Goal: Transaction & Acquisition: Purchase product/service

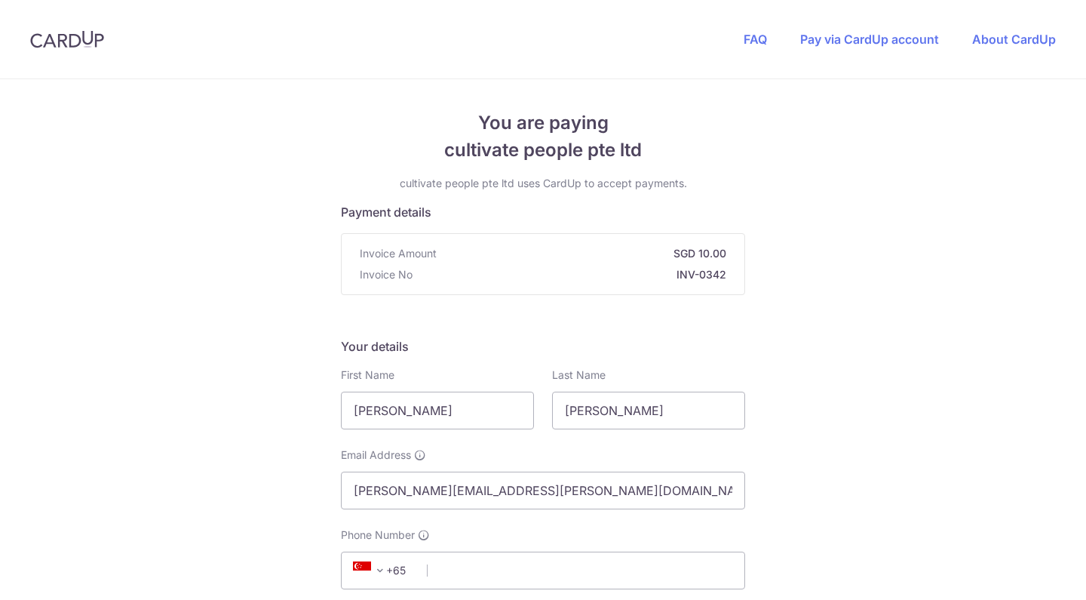
scroll to position [499, 0]
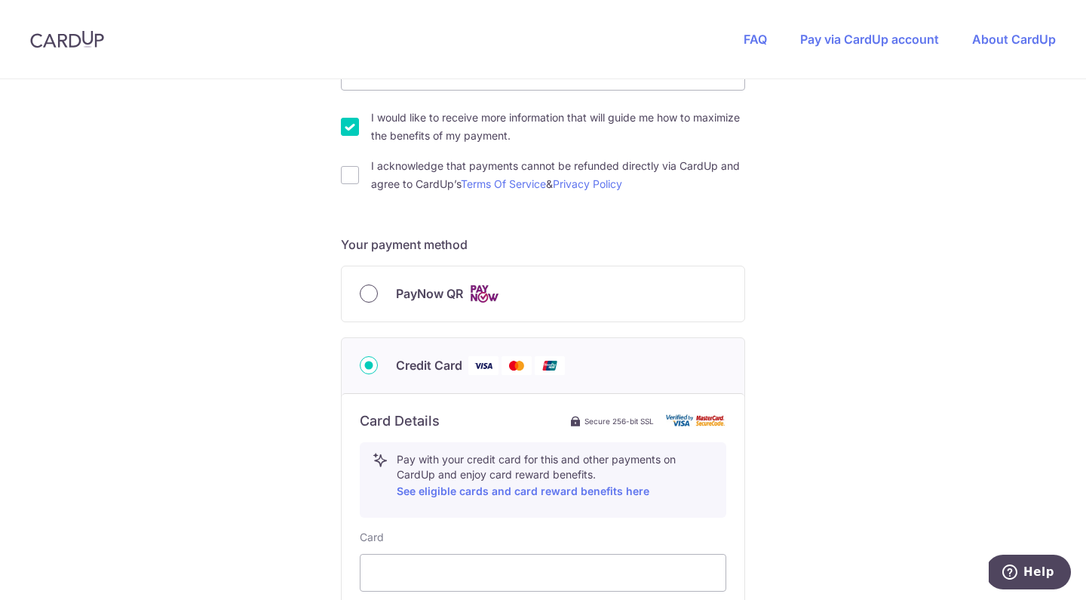
click at [368, 291] on input "PayNow QR" at bounding box center [369, 293] width 18 height 18
radio input "true"
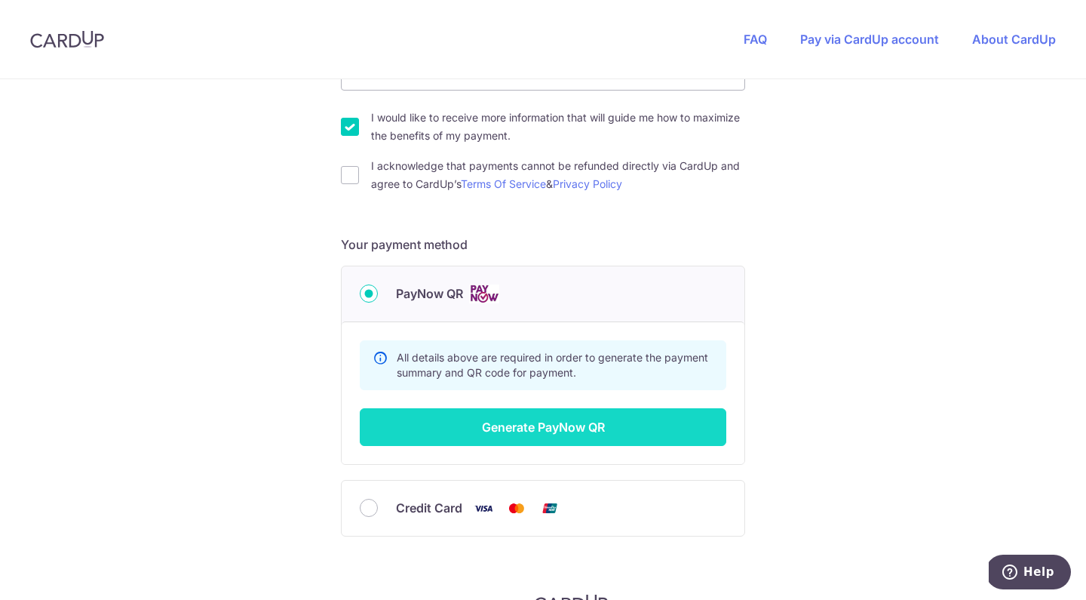
click at [581, 422] on button "Generate PayNow QR" at bounding box center [543, 427] width 367 height 38
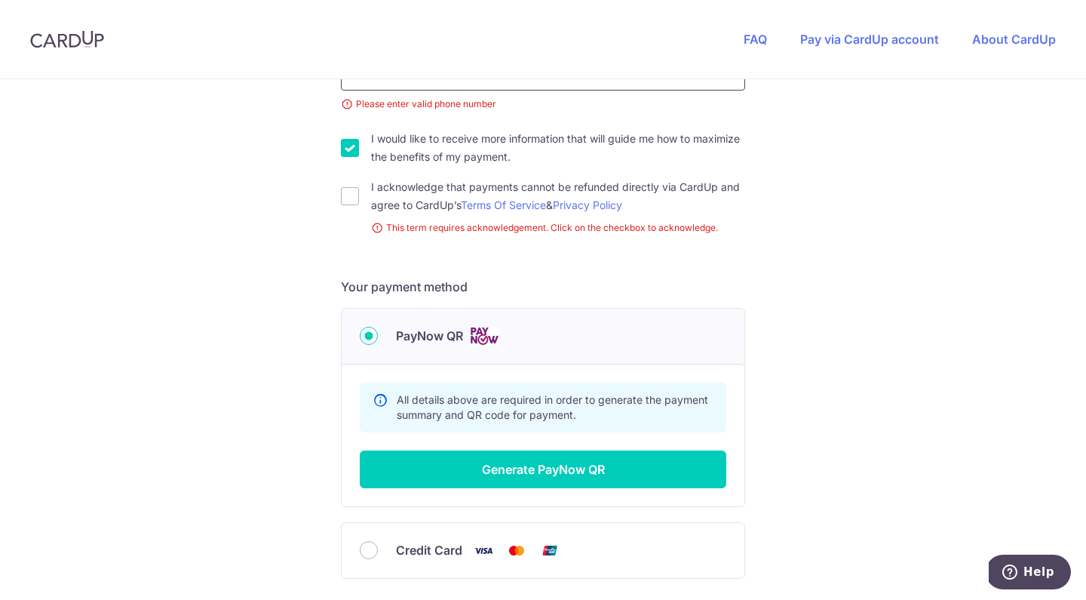
scroll to position [231, 0]
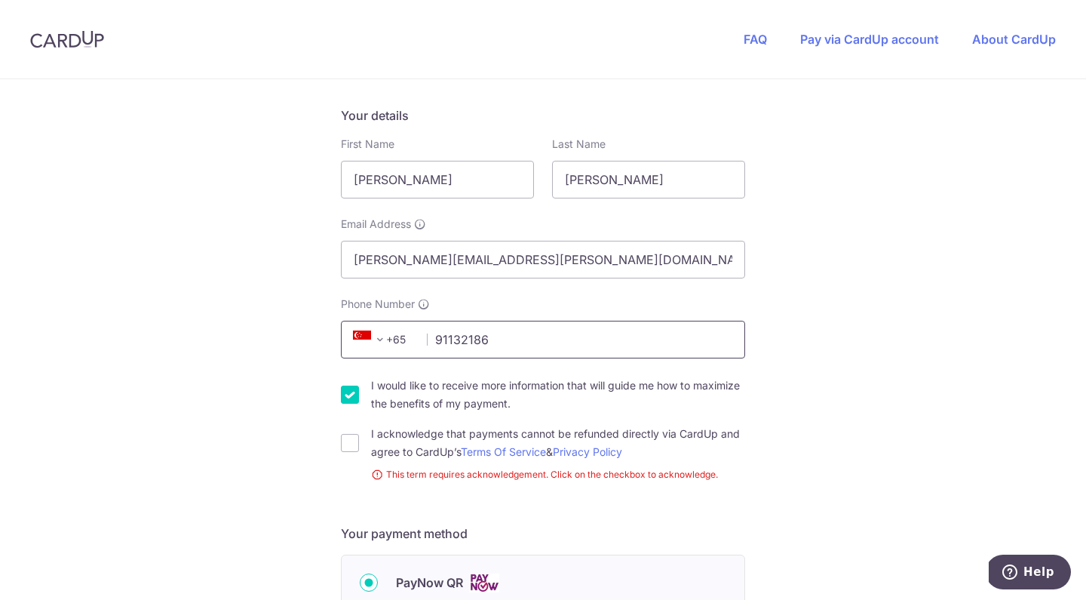
type input "91132186"
click at [347, 393] on input "I would like to receive more information that will guide me how to maximize the…" at bounding box center [350, 394] width 18 height 18
checkbox input "false"
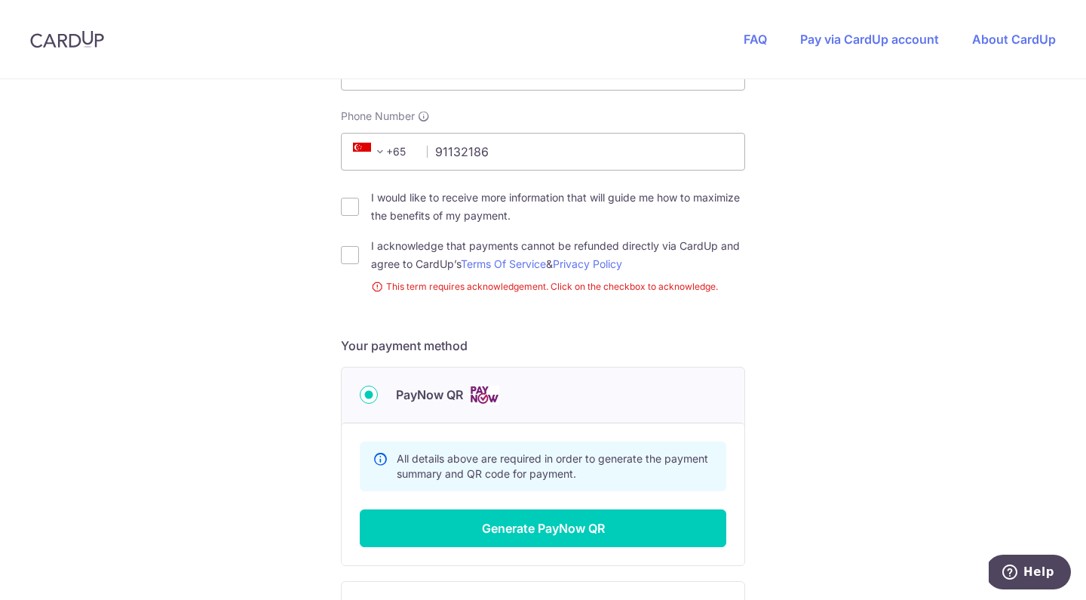
scroll to position [560, 0]
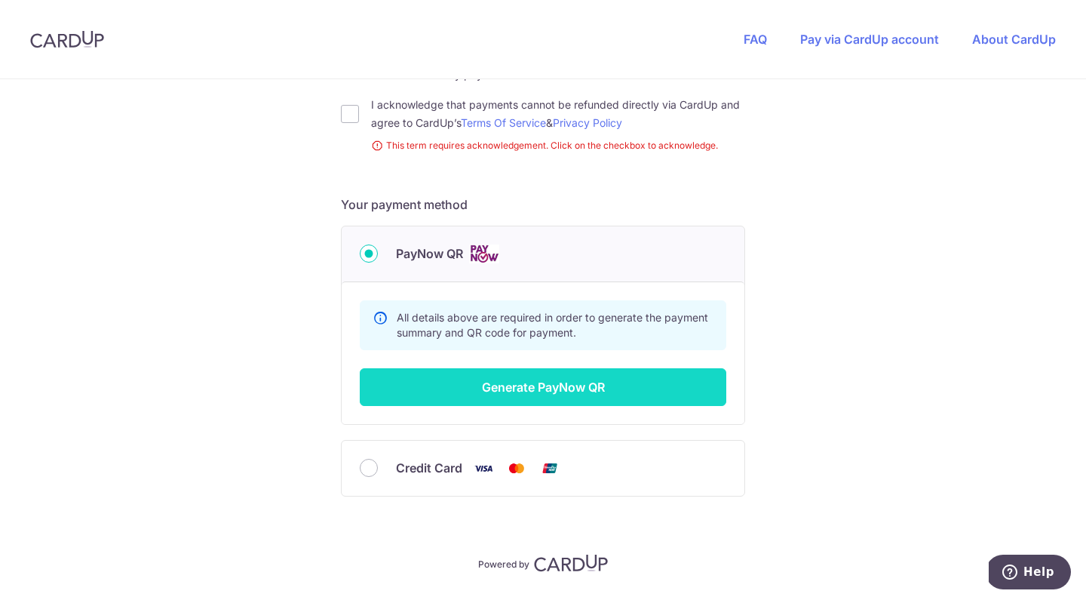
click at [615, 382] on button "Generate PayNow QR" at bounding box center [543, 387] width 367 height 38
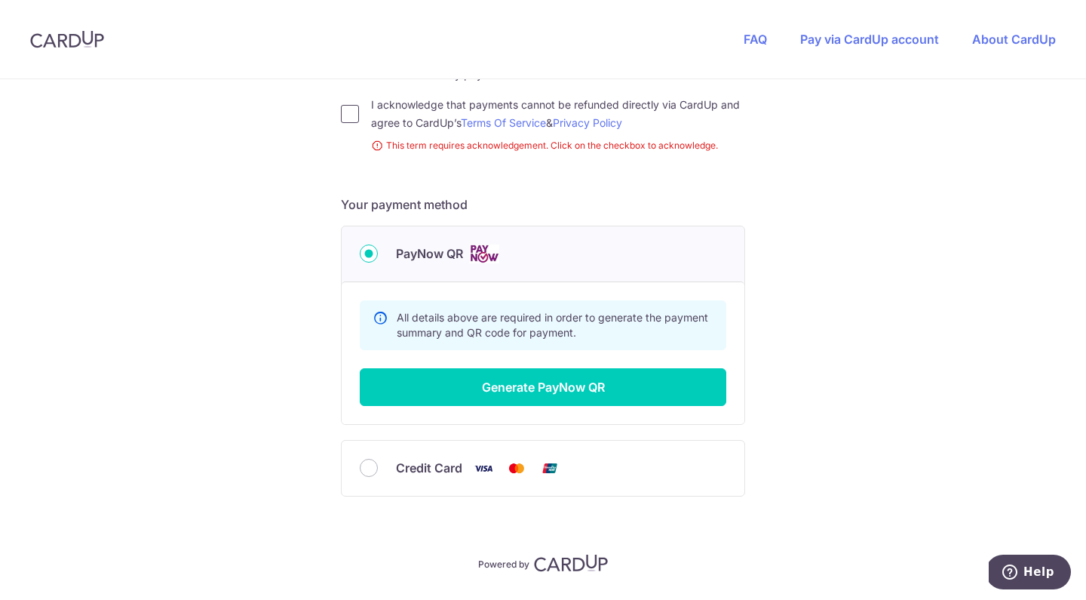
click at [351, 109] on input "I acknowledge that payments cannot be refunded directly via CardUp and agree to…" at bounding box center [350, 114] width 18 height 18
checkbox input "true"
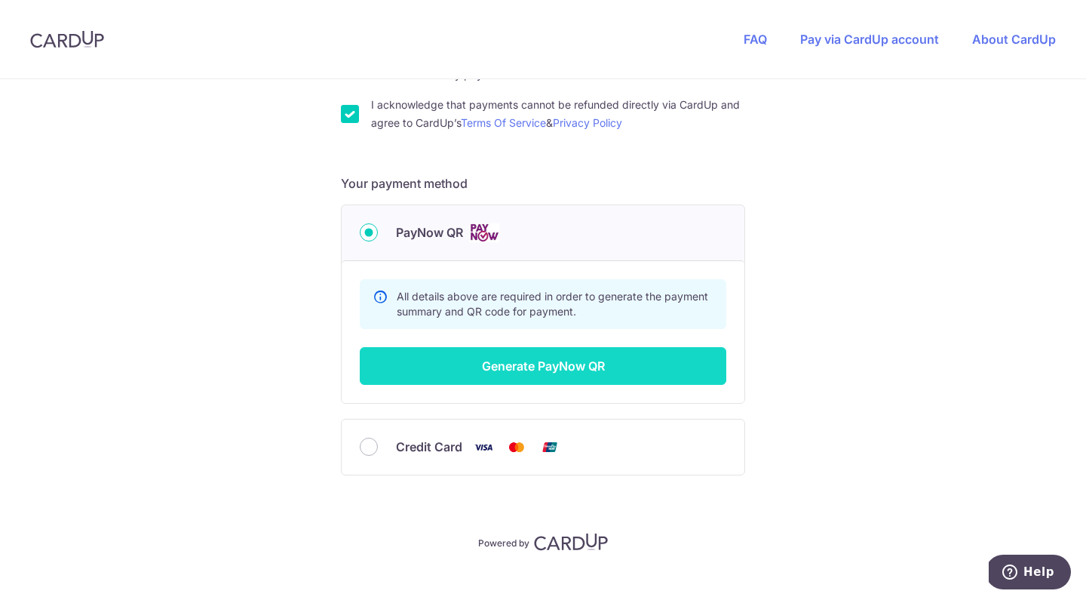
click at [504, 363] on button "Generate PayNow QR" at bounding box center [543, 366] width 367 height 38
